Goal: Find specific page/section: Find specific page/section

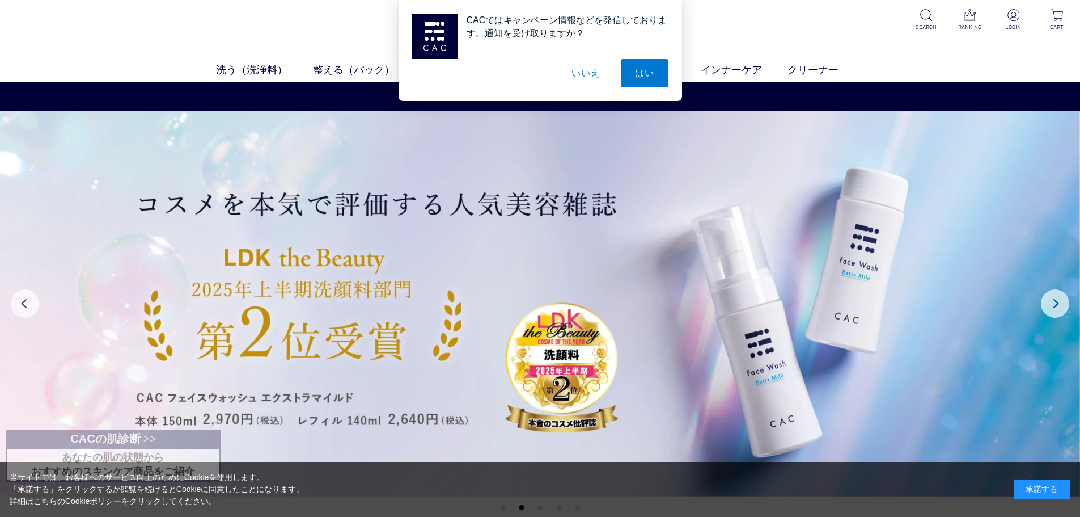
click at [591, 77] on button "いいえ" at bounding box center [585, 73] width 57 height 28
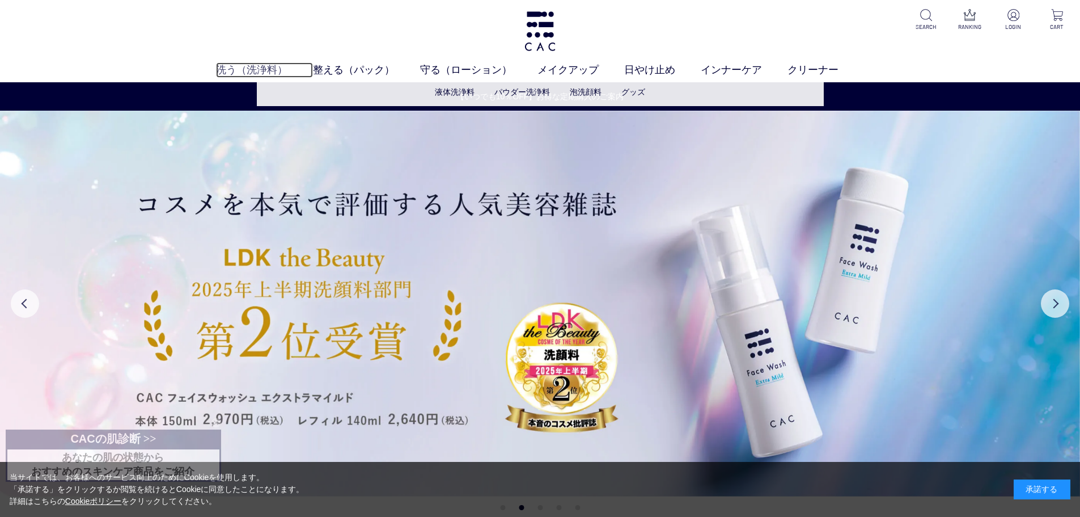
click at [269, 67] on link "洗う（洗浄料）" at bounding box center [264, 69] width 97 height 15
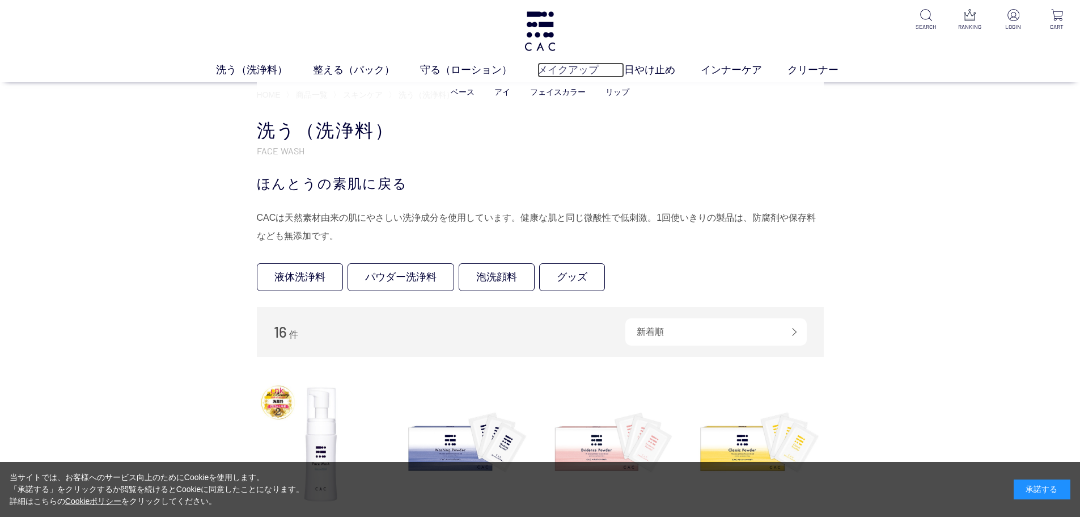
click at [590, 68] on link "メイクアップ" at bounding box center [581, 69] width 87 height 15
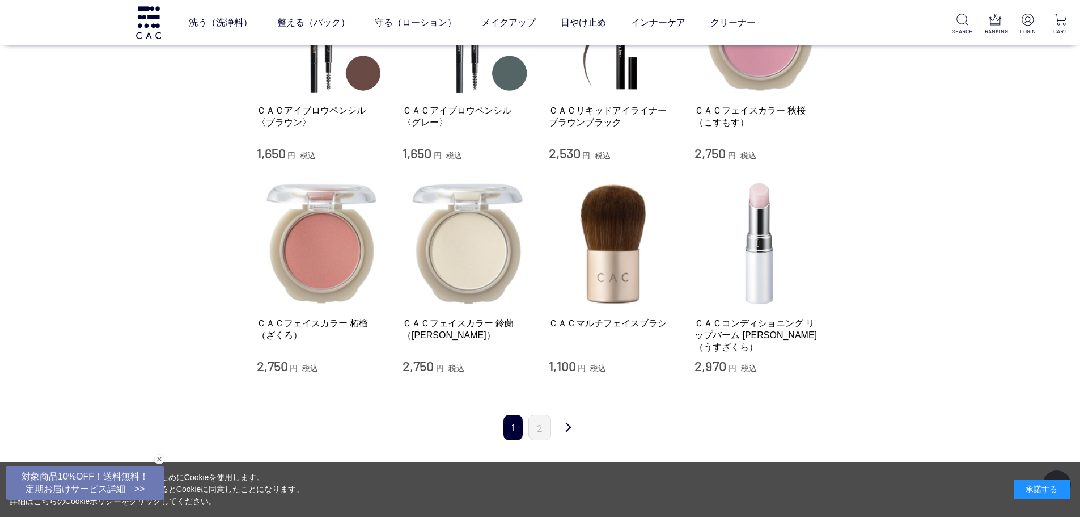
scroll to position [1021, 0]
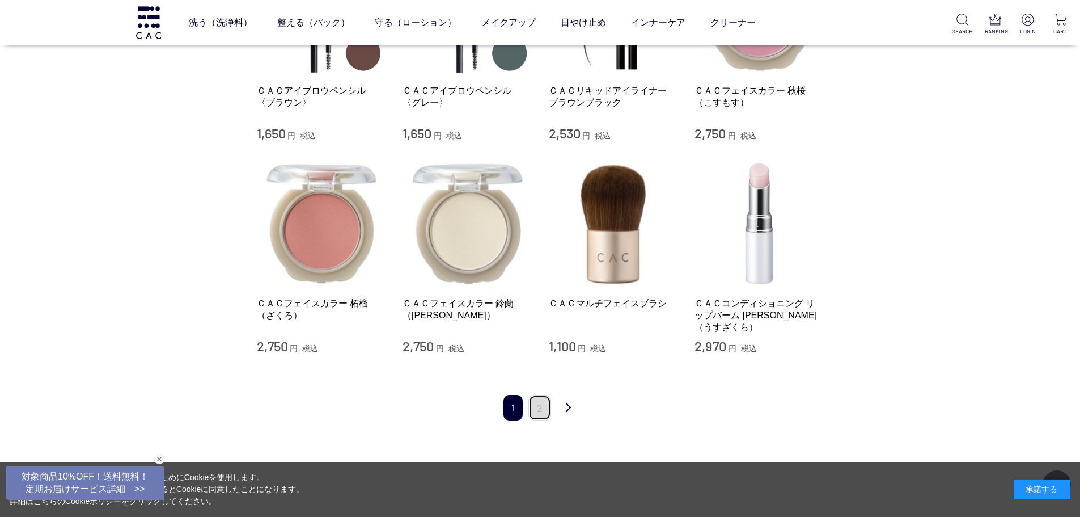
click at [541, 395] on link "2" at bounding box center [540, 408] width 23 height 26
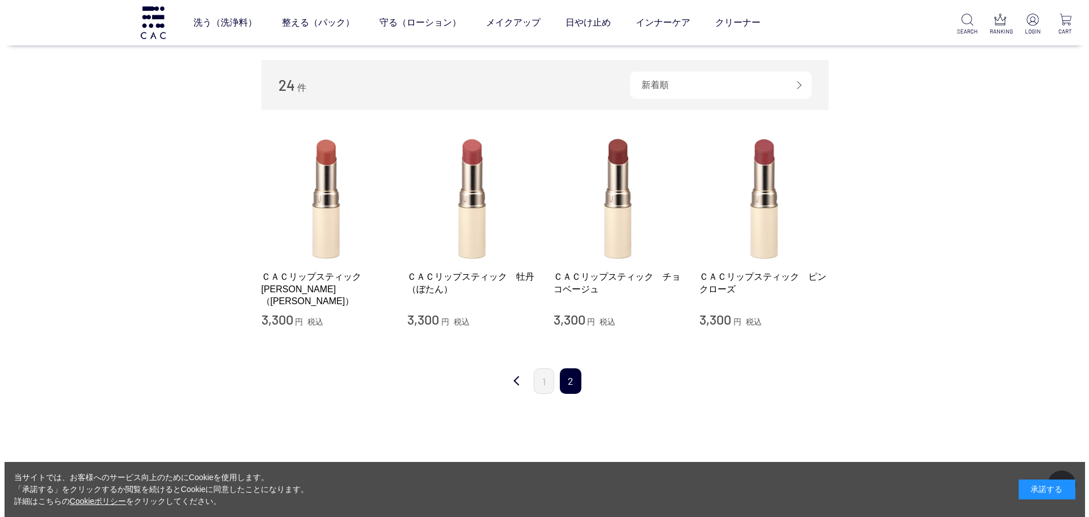
scroll to position [170, 0]
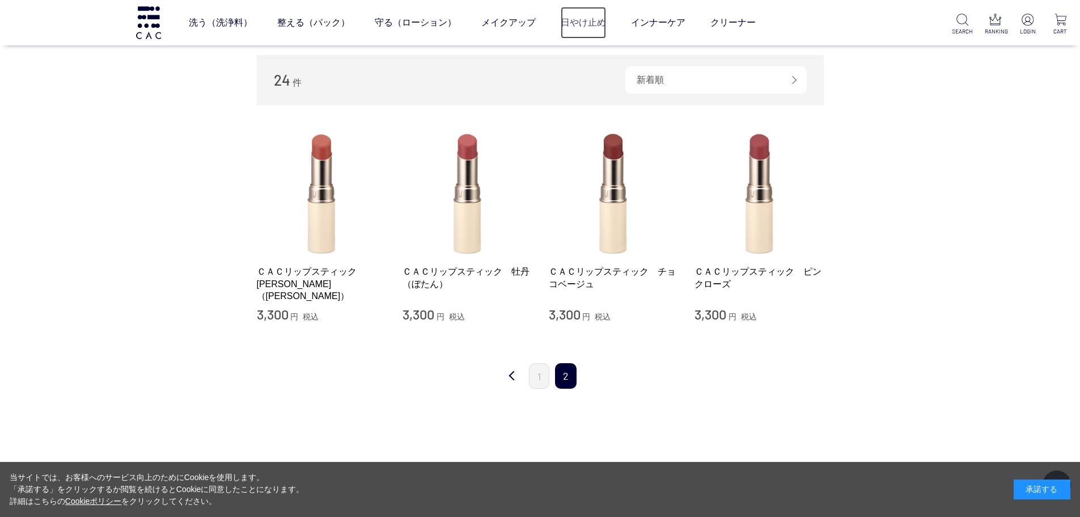
click at [593, 29] on link "日やけ止め" at bounding box center [583, 23] width 45 height 32
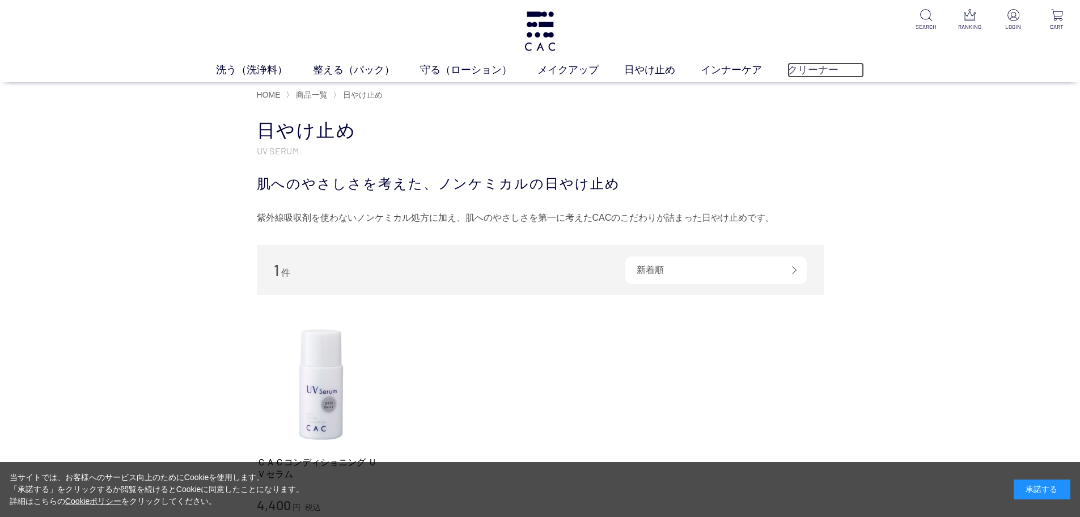
click at [814, 73] on link "クリーナー" at bounding box center [826, 69] width 77 height 15
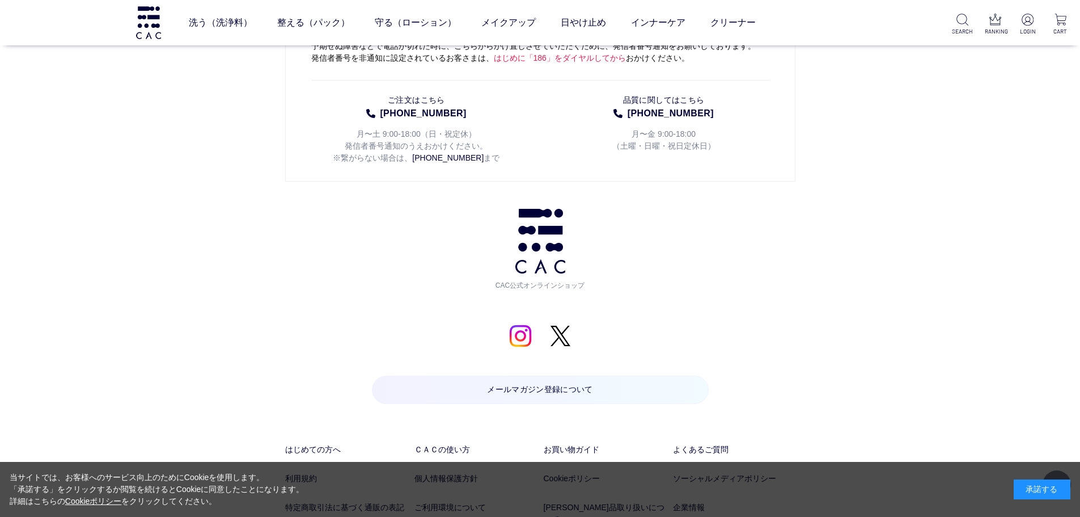
scroll to position [1282, 0]
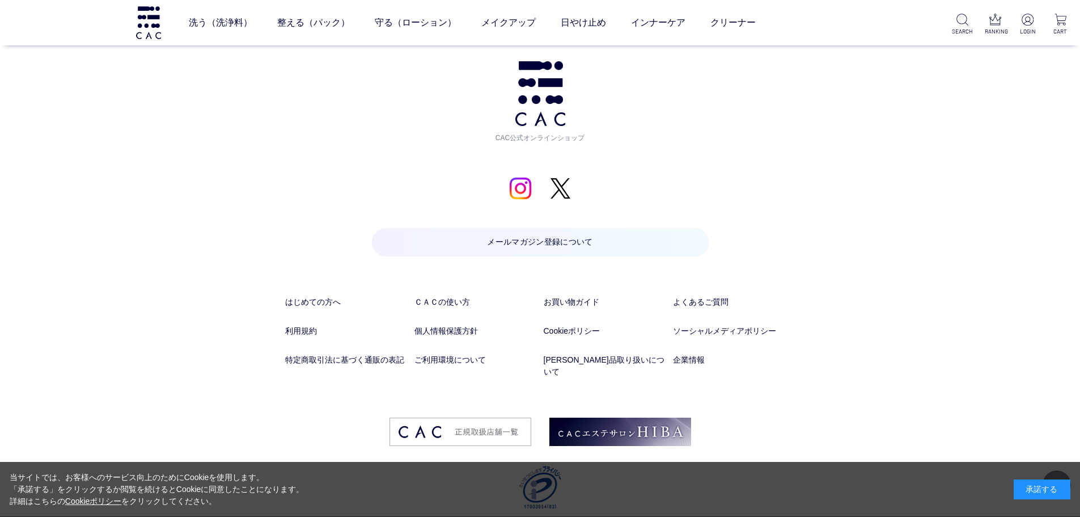
click at [691, 351] on li "ソーシャルメディアポリシー" at bounding box center [734, 339] width 122 height 29
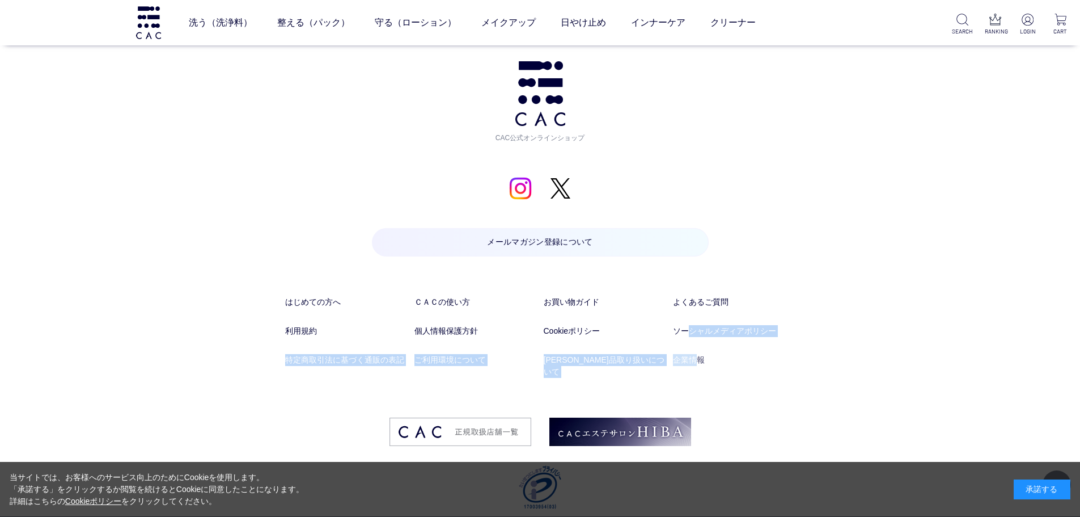
click at [693, 353] on ul "はじめての方へ ＣＡＣの使い方 お買い物ガイド よくあるご質問 利用規約 個人情報保護方針 Cookieポリシー ソーシャルメディアポリシー 特定商取引法に基…" at bounding box center [540, 356] width 510 height 121
click at [694, 357] on link "企業情報" at bounding box center [734, 360] width 122 height 12
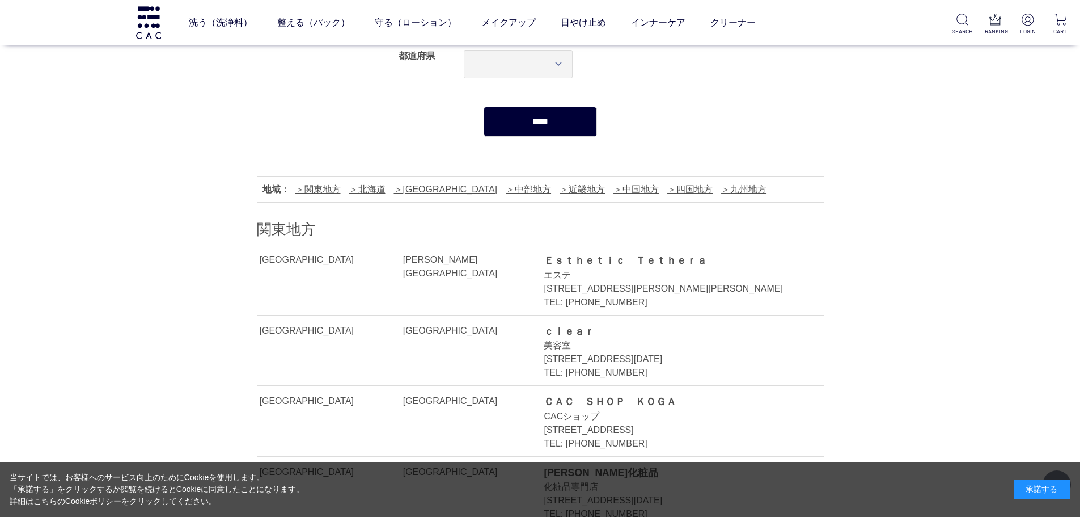
scroll to position [170, 0]
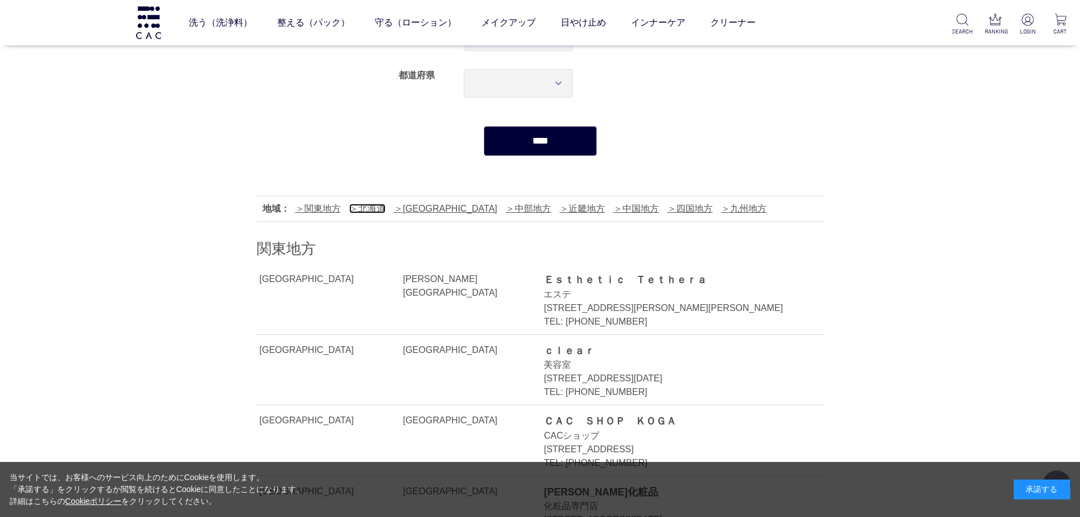
click at [380, 210] on link "北海道" at bounding box center [367, 209] width 36 height 10
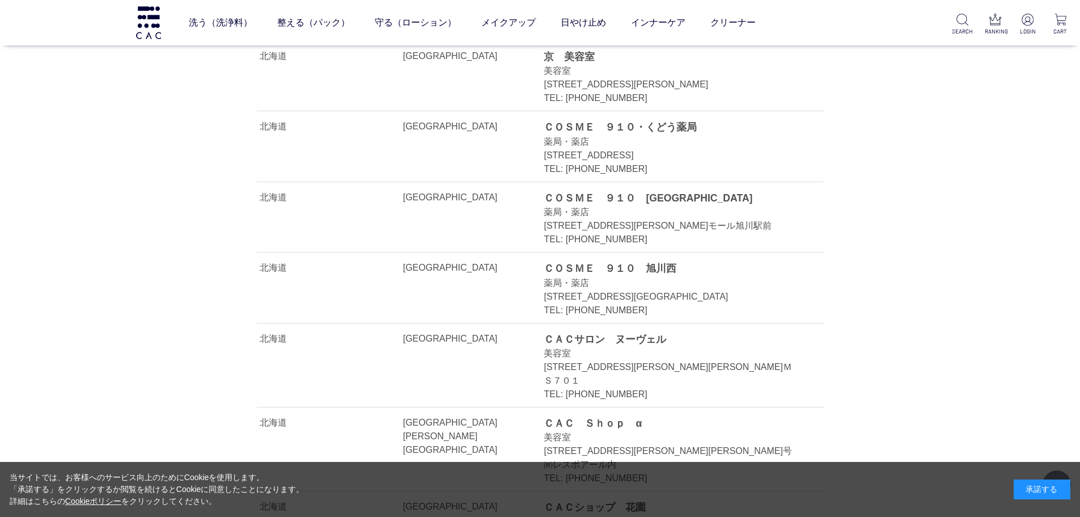
scroll to position [6082, 0]
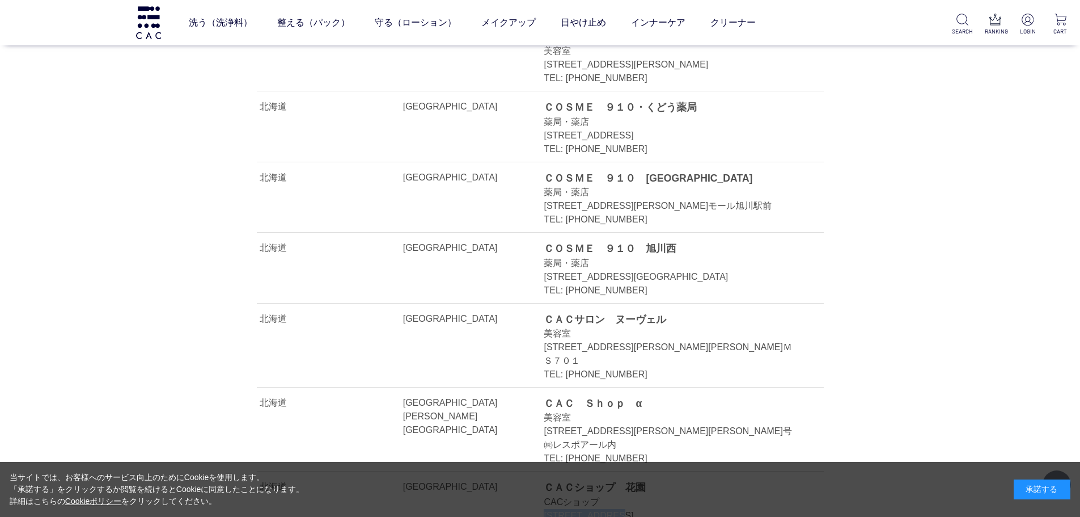
drag, startPoint x: 594, startPoint y: 237, endPoint x: 674, endPoint y: 235, distance: 80.0
click at [674, 509] on div "北海道函館市花園町２４－２０" at bounding box center [671, 516] width 254 height 14
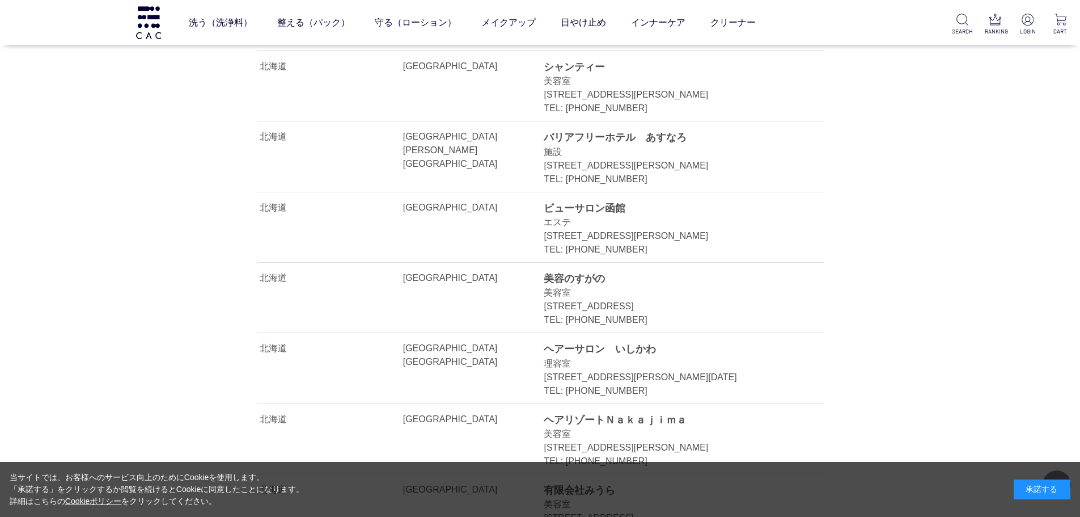
scroll to position [6593, 0]
